Goal: Go to known website: Access a specific website the user already knows

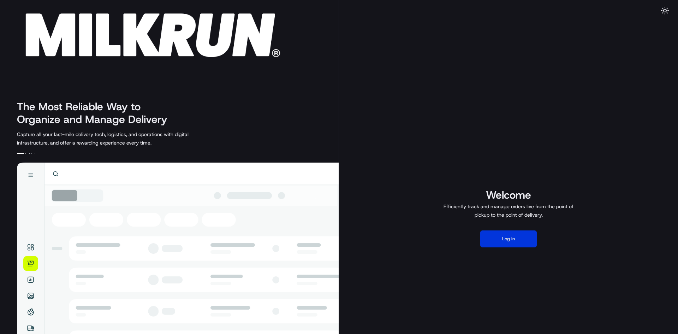
click at [521, 235] on button "Log in" at bounding box center [508, 238] width 57 height 17
